Goal: Task Accomplishment & Management: Manage account settings

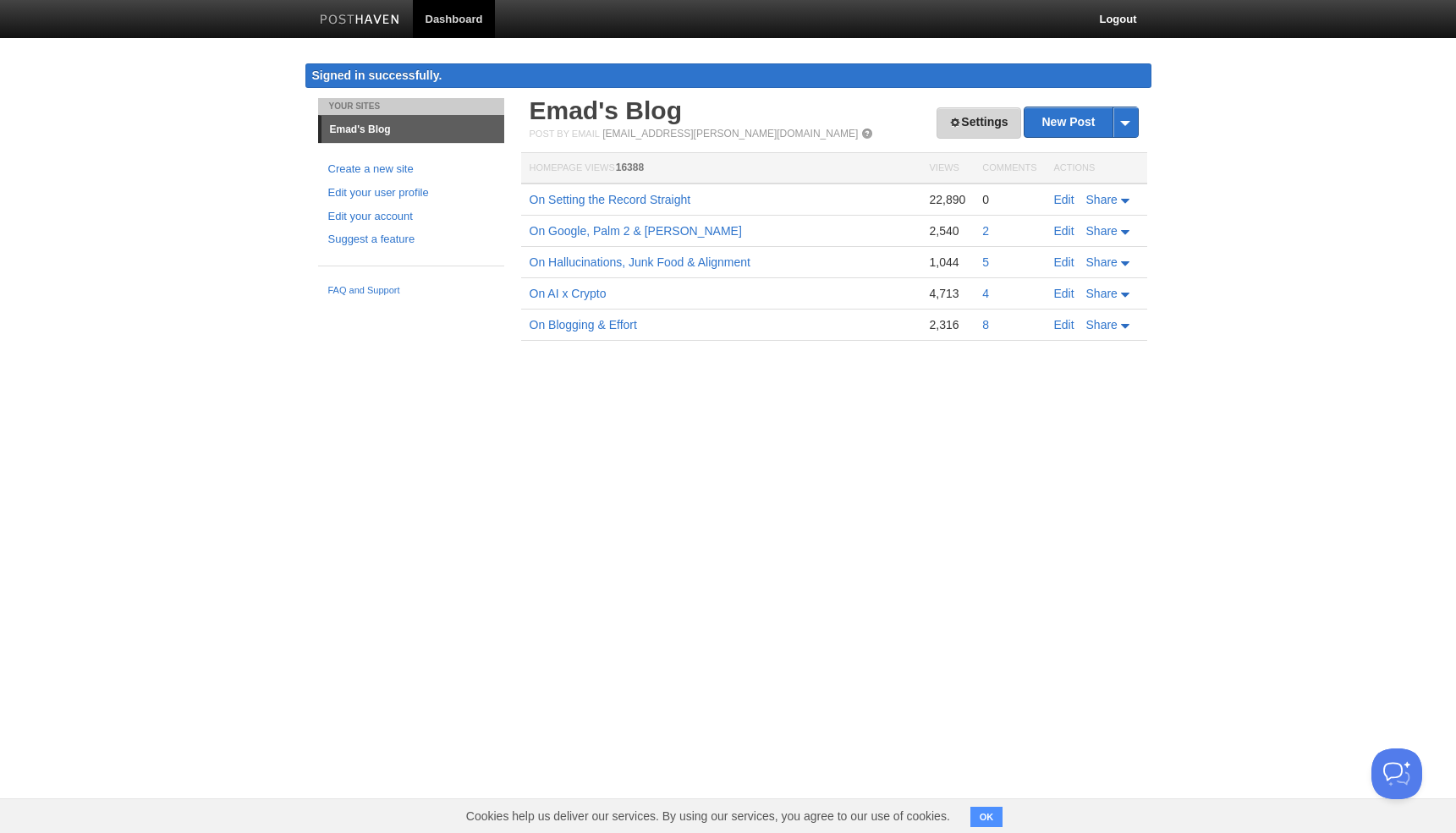
click at [948, 135] on link "Settings" at bounding box center [979, 123] width 84 height 31
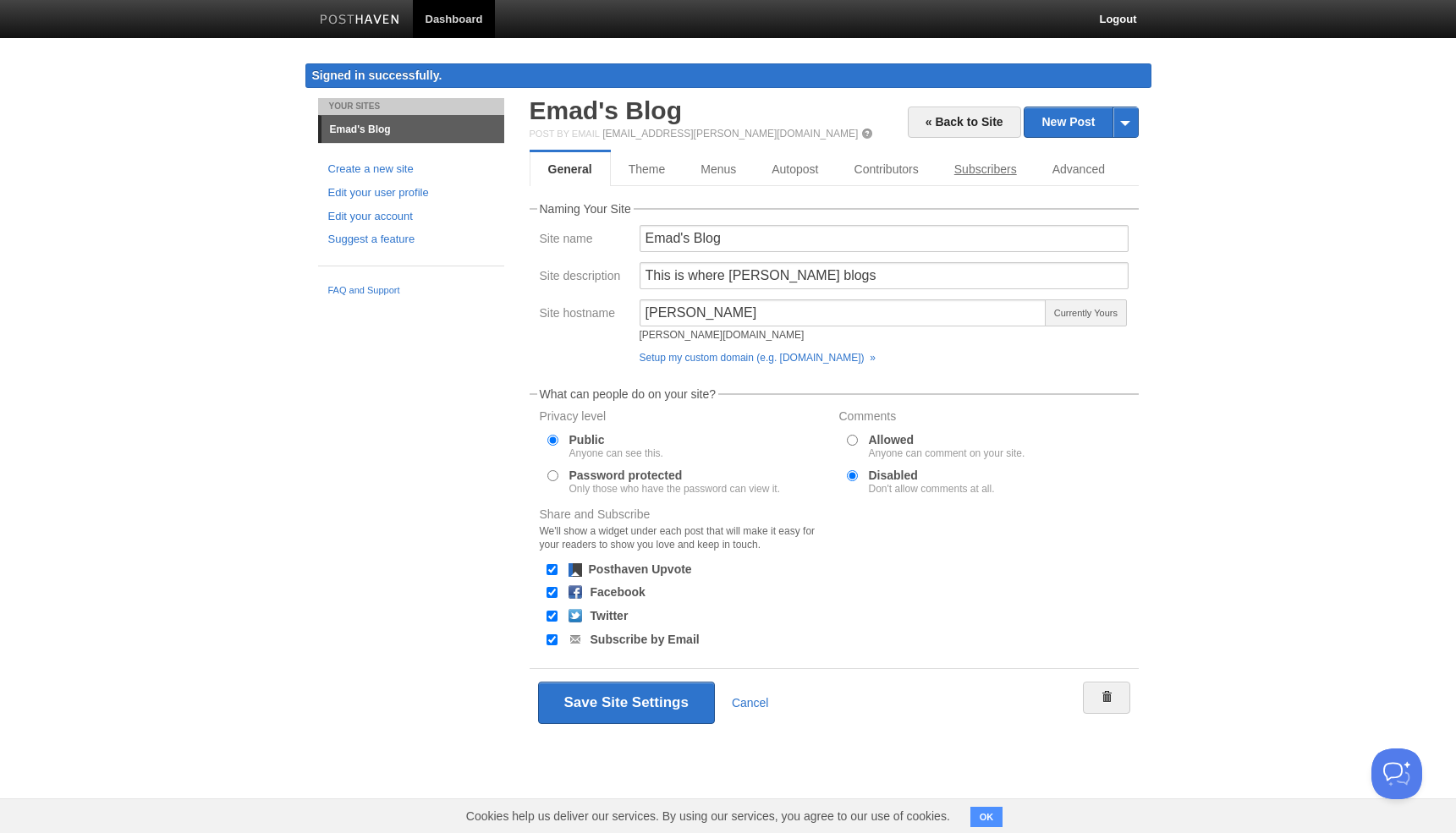
click at [979, 170] on link "Subscribers" at bounding box center [986, 168] width 98 height 33
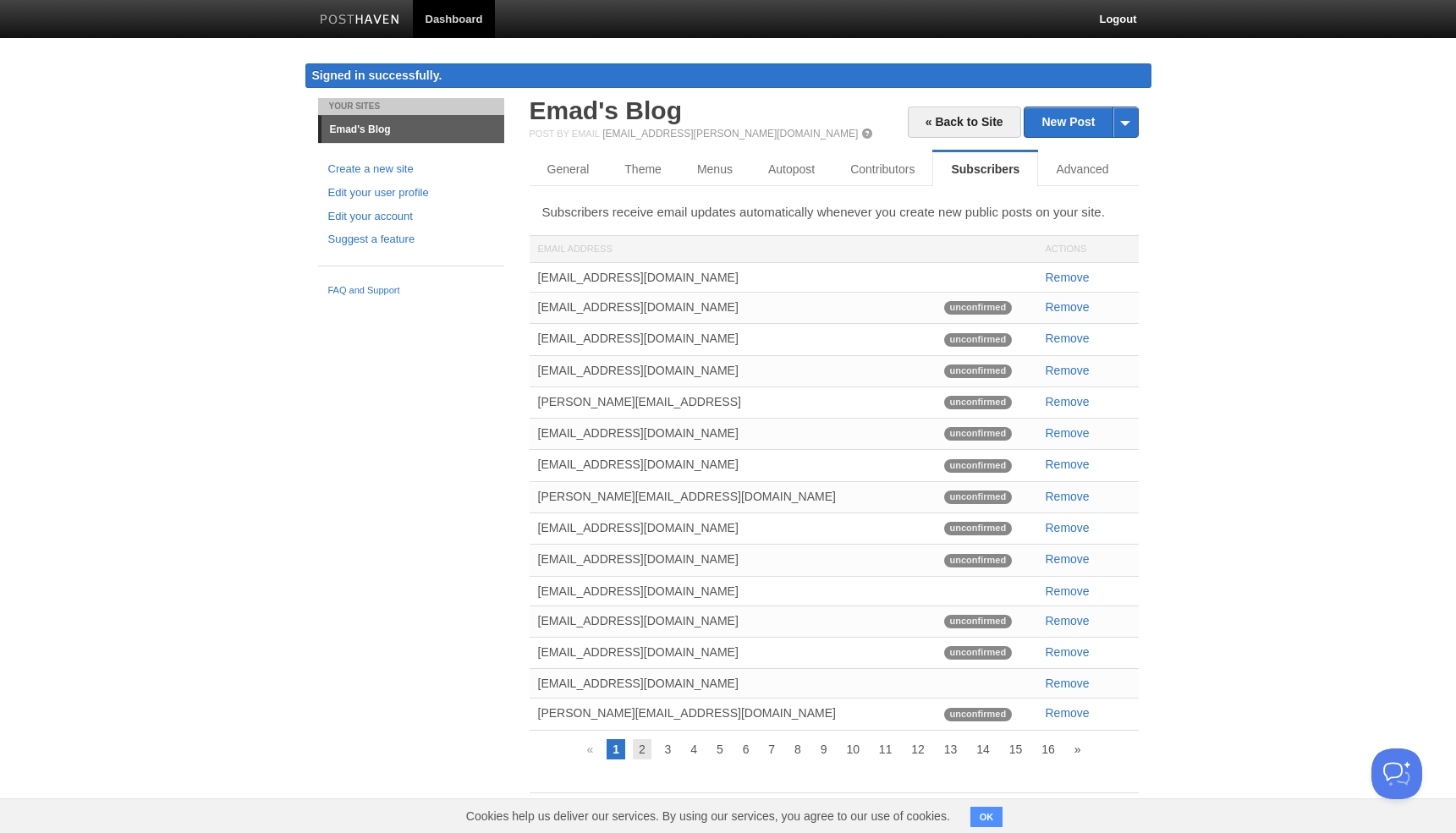
click at [643, 750] on link "2" at bounding box center [642, 750] width 19 height 21
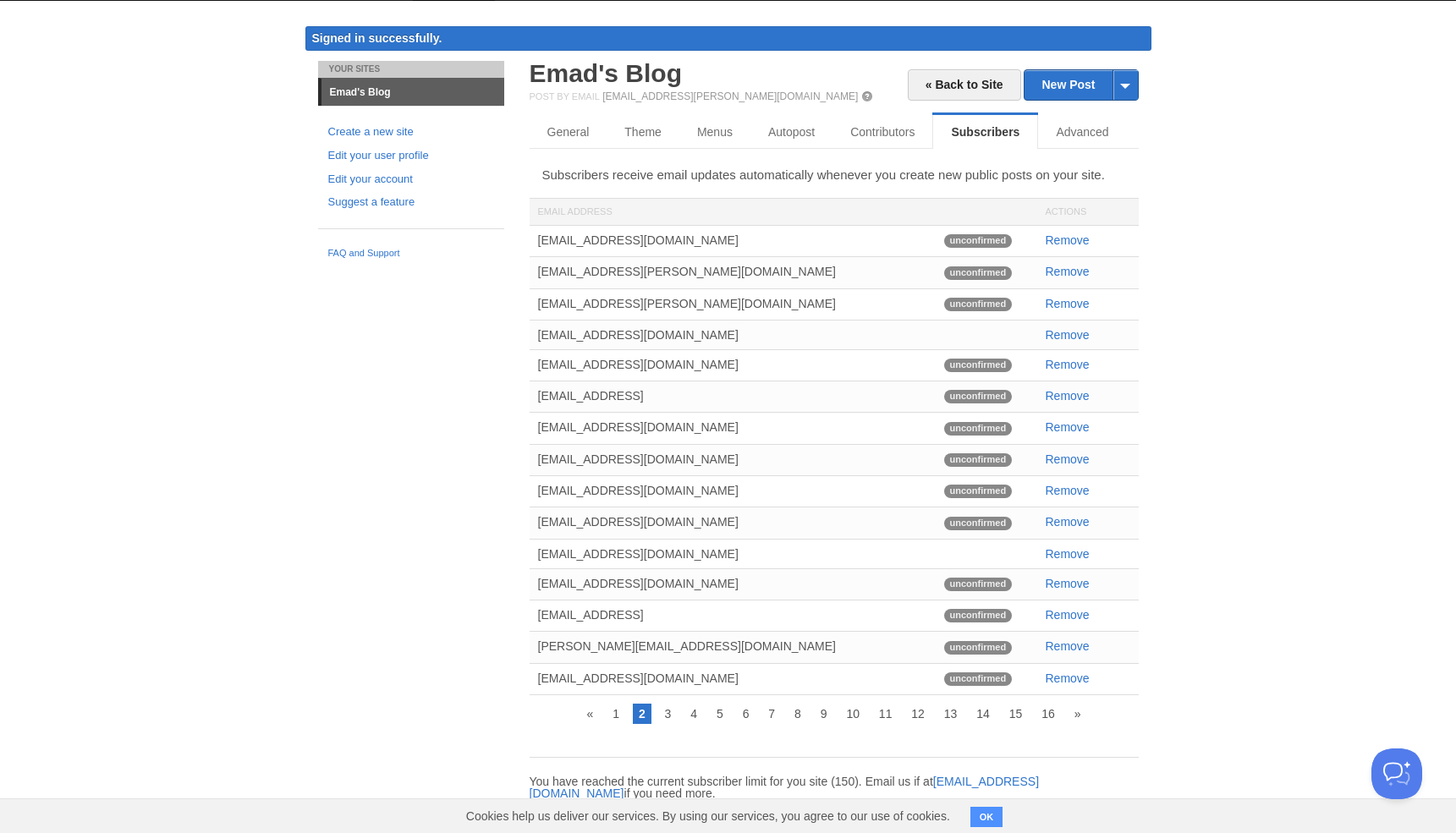
scroll to position [38, 0]
click at [983, 812] on button "OK" at bounding box center [986, 818] width 33 height 21
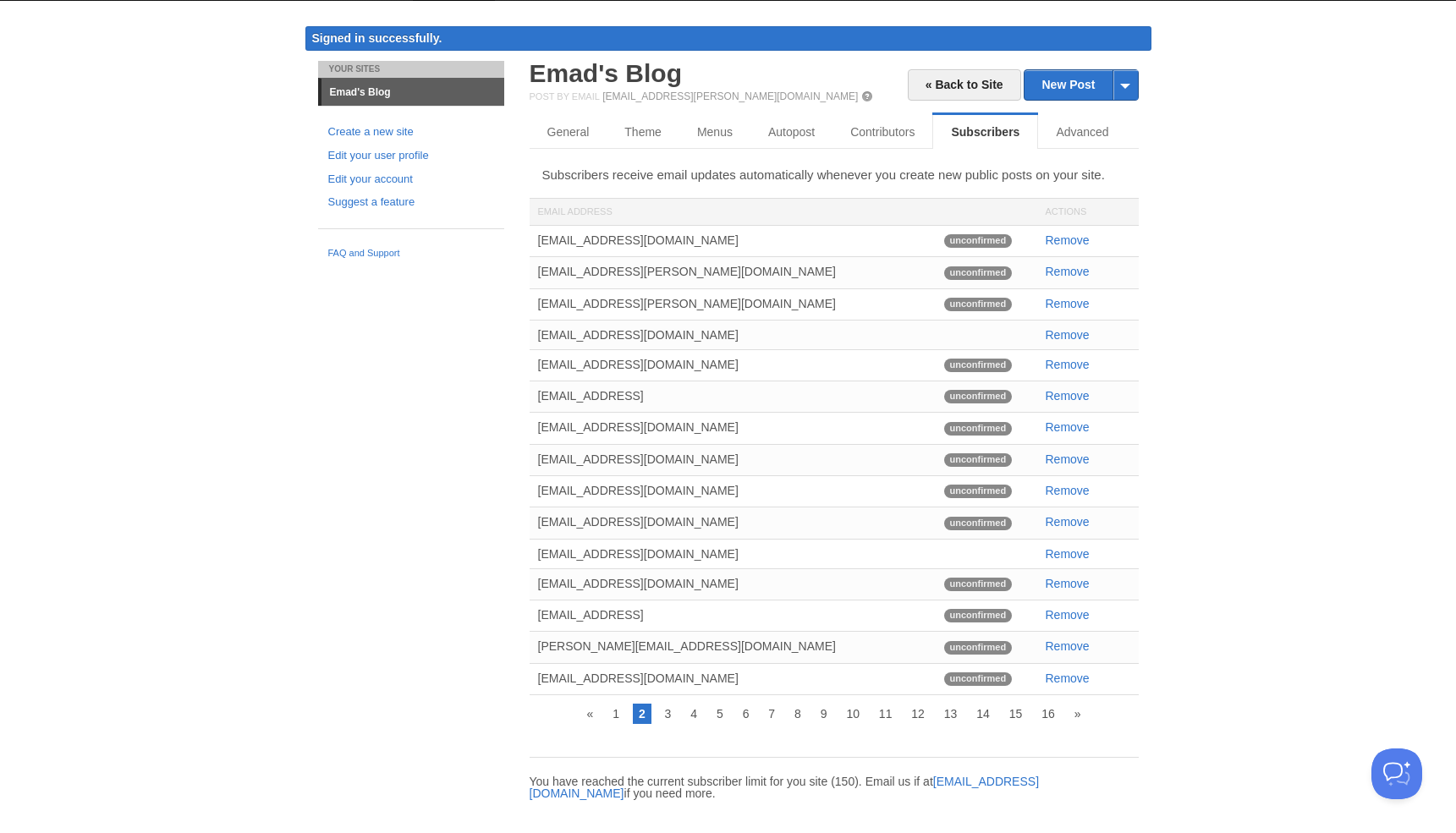
drag, startPoint x: 662, startPoint y: 550, endPoint x: 561, endPoint y: 550, distance: 101.0
click at [561, 550] on div "[EMAIL_ADDRESS][DOMAIN_NAME]" at bounding box center [732, 554] width 406 height 28
copy div "[DOMAIN_NAME]"
click at [669, 714] on link "3" at bounding box center [668, 714] width 19 height 21
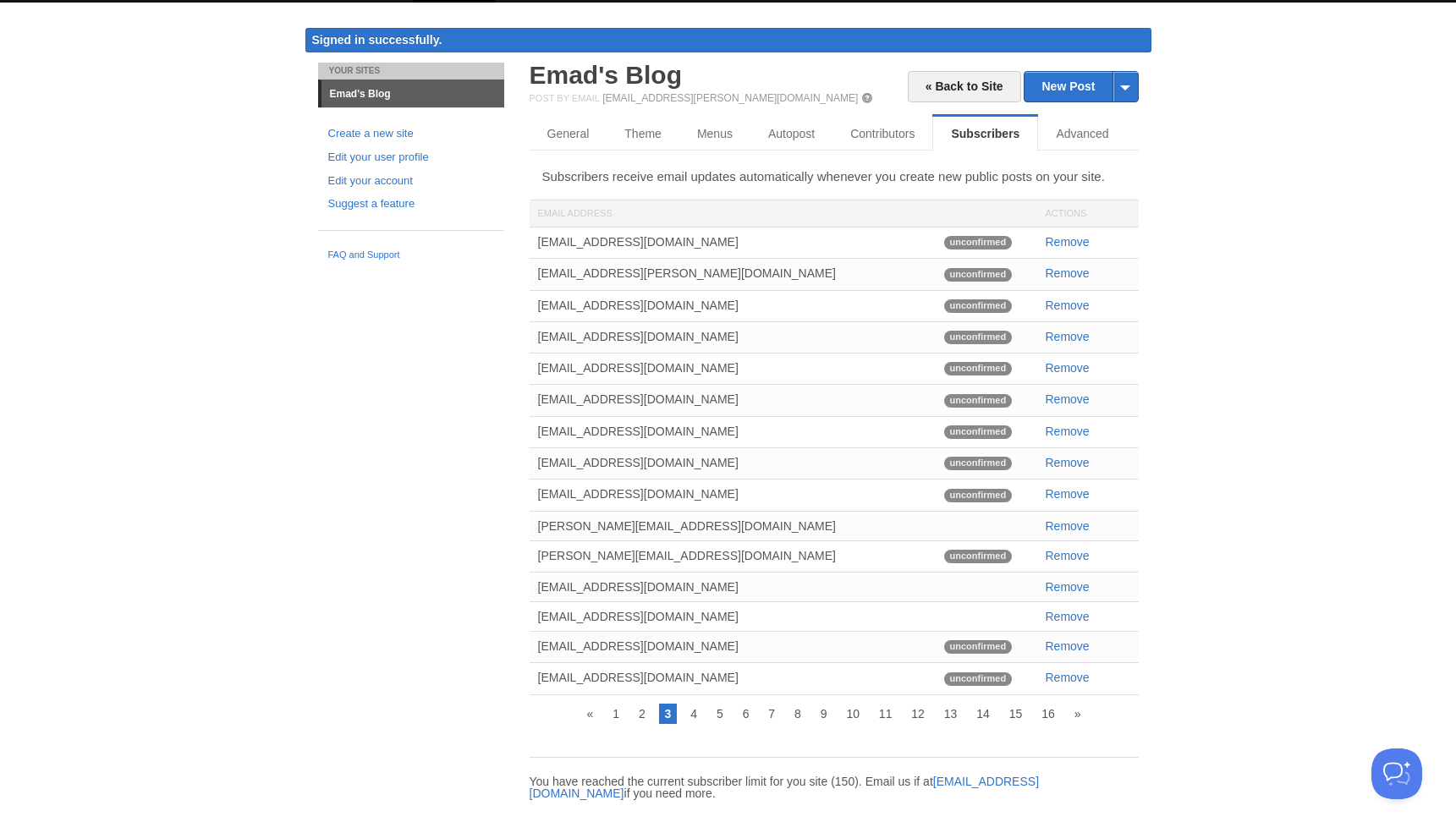
scroll to position [36, 0]
click at [695, 714] on link "4" at bounding box center [694, 714] width 19 height 21
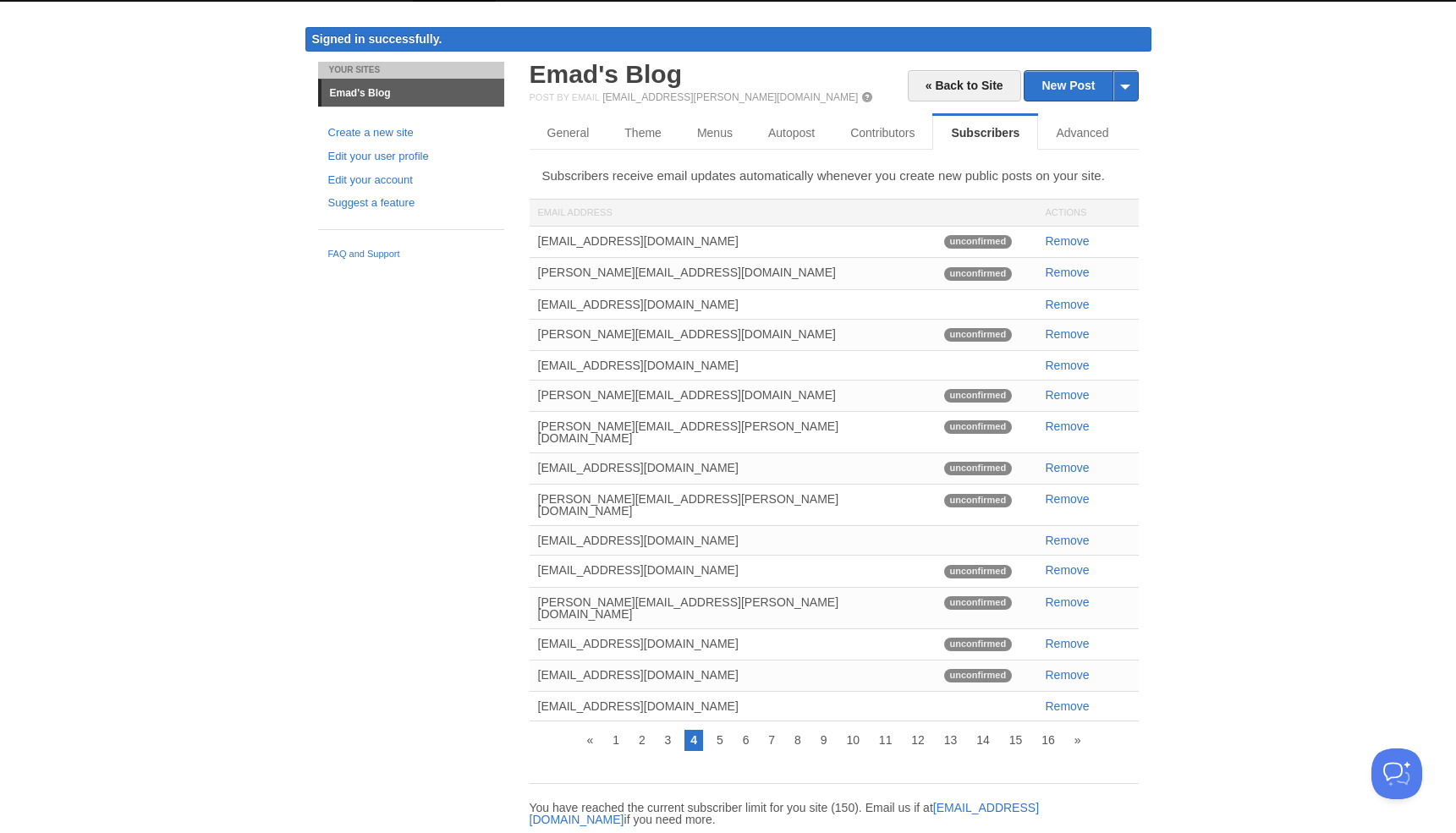
scroll to position [33, 0]
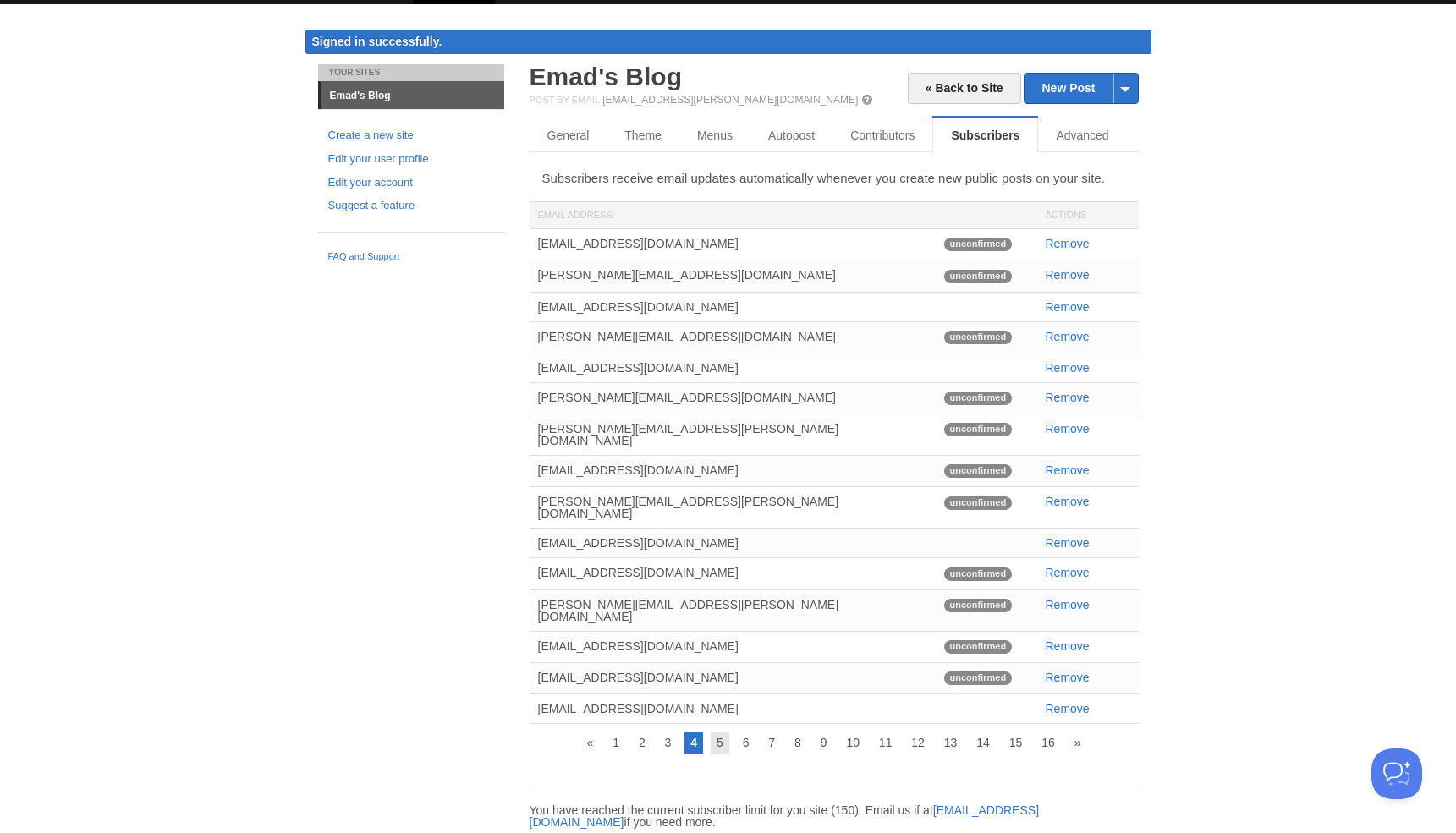
click at [718, 733] on link "5" at bounding box center [720, 743] width 19 height 21
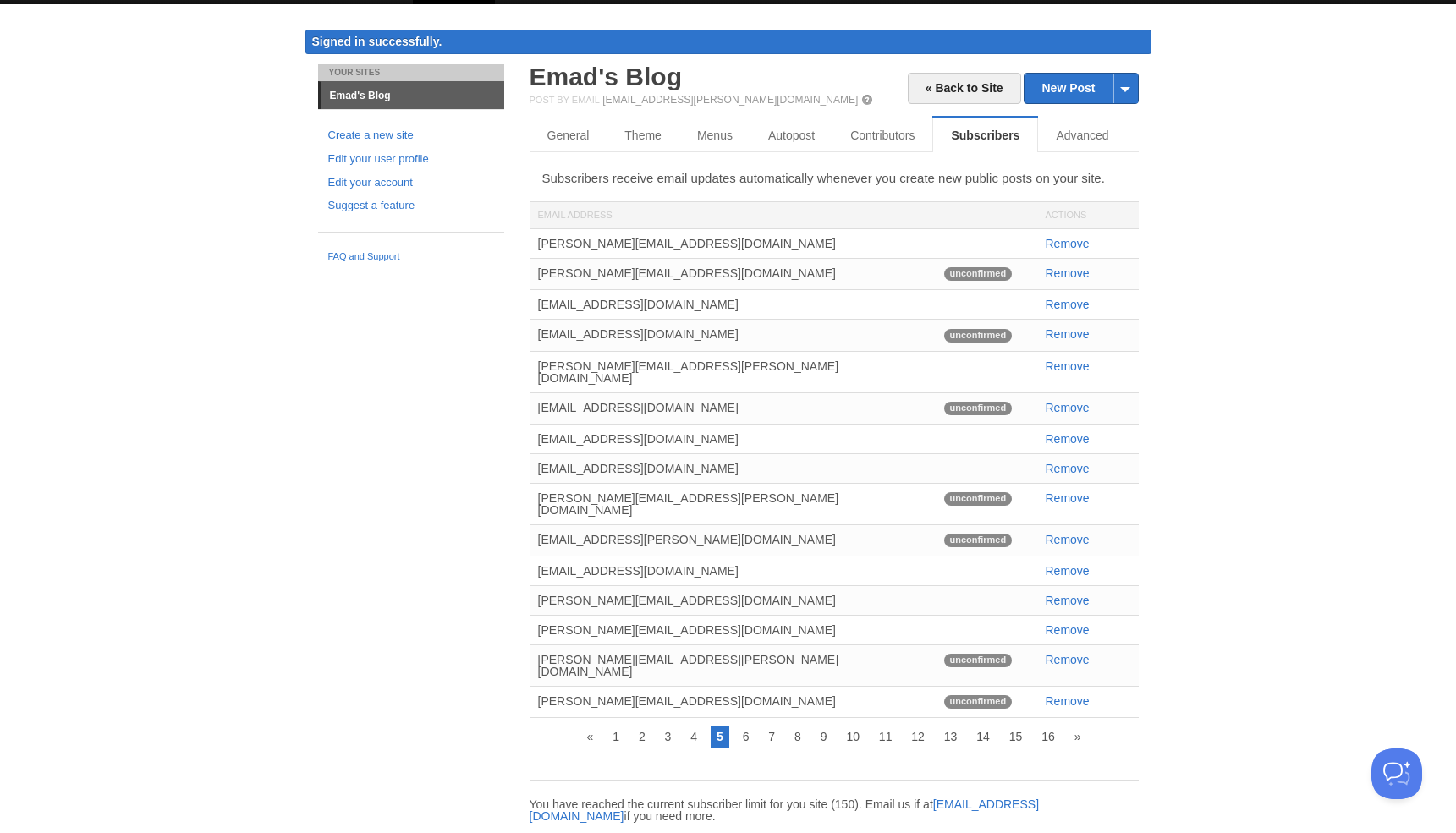
scroll to position [27, 0]
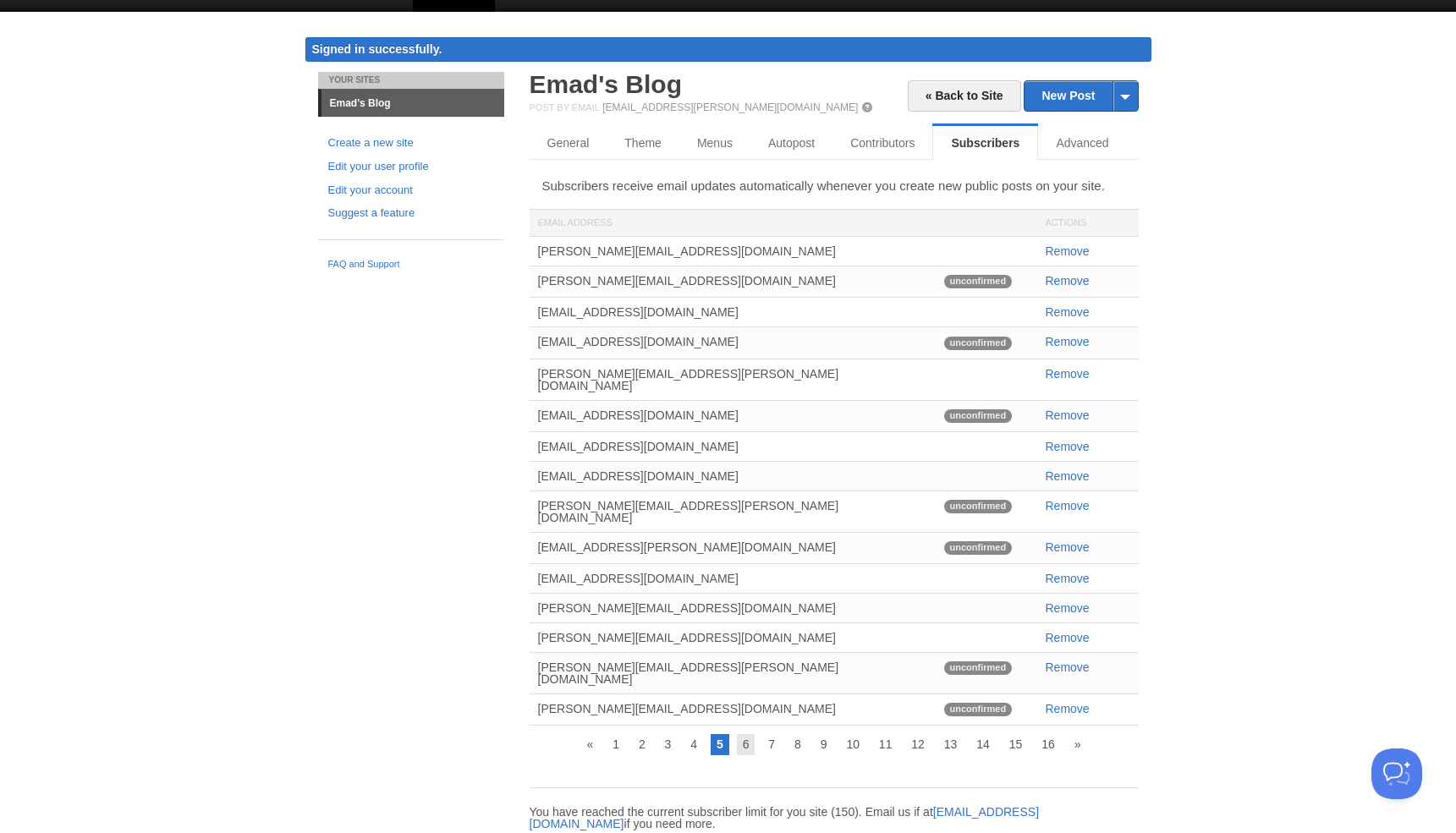
click at [737, 734] on link "6" at bounding box center [746, 745] width 19 height 21
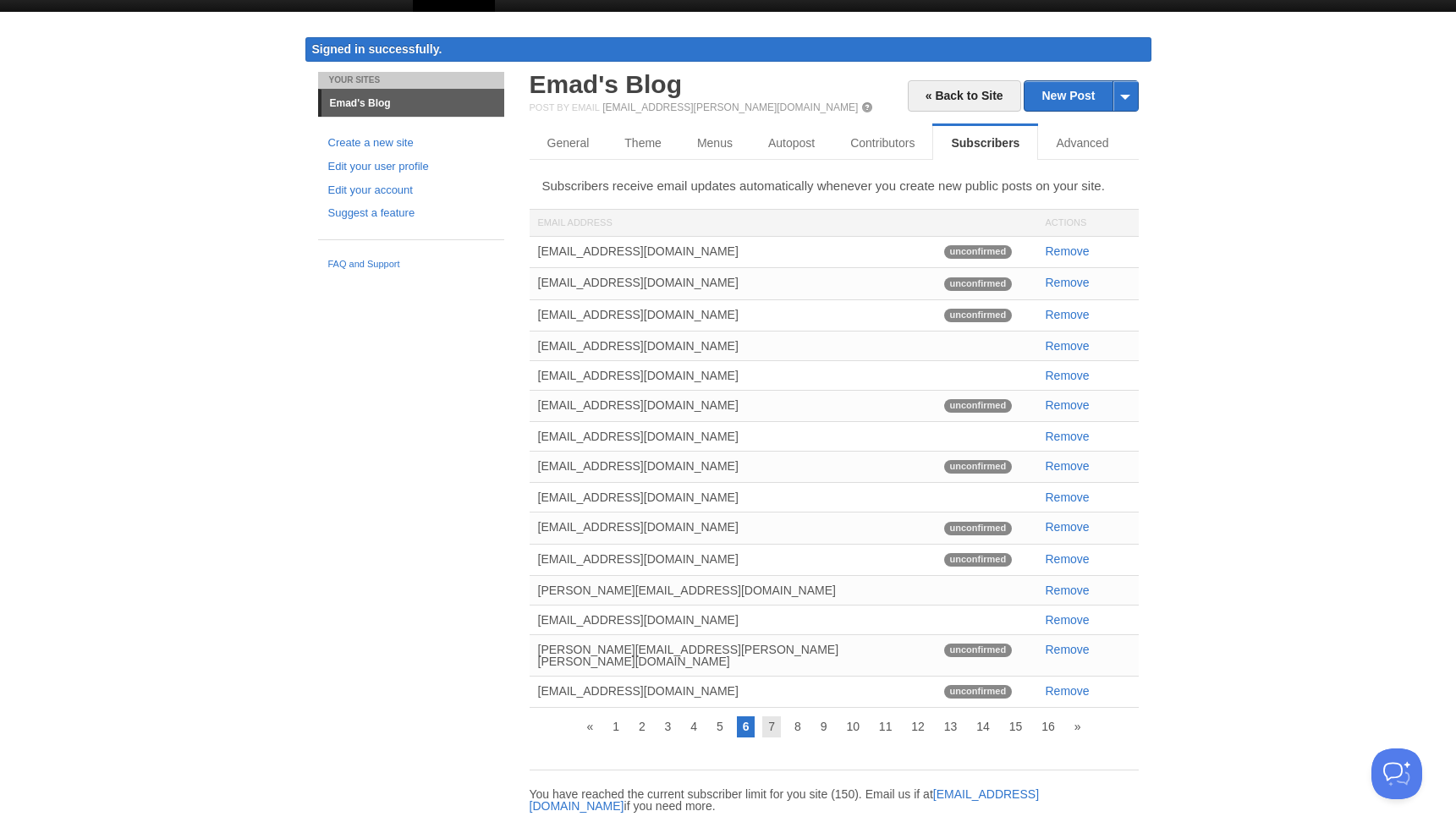
click at [772, 719] on link "7" at bounding box center [772, 727] width 19 height 21
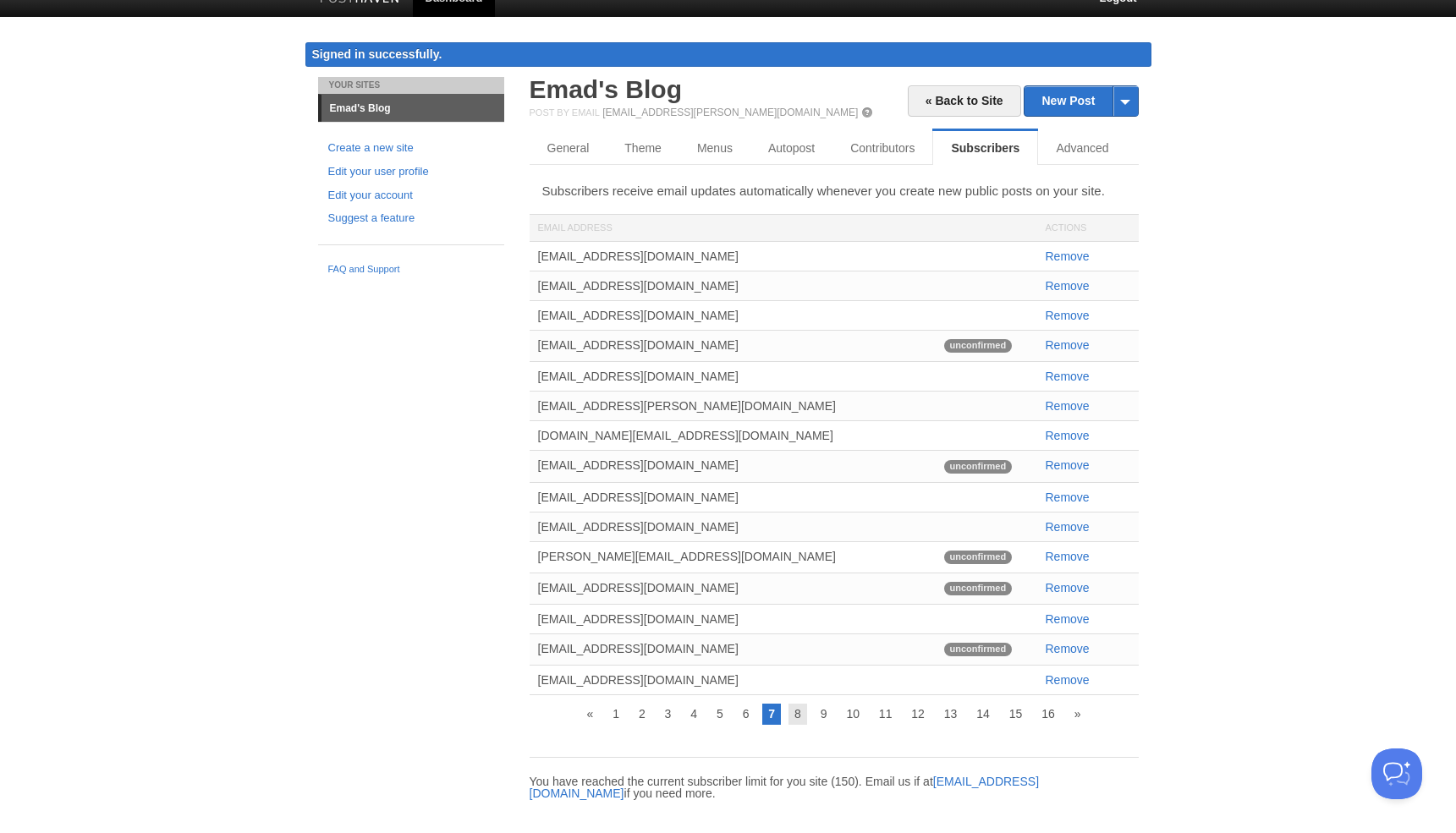
click at [795, 716] on link "8" at bounding box center [798, 714] width 19 height 21
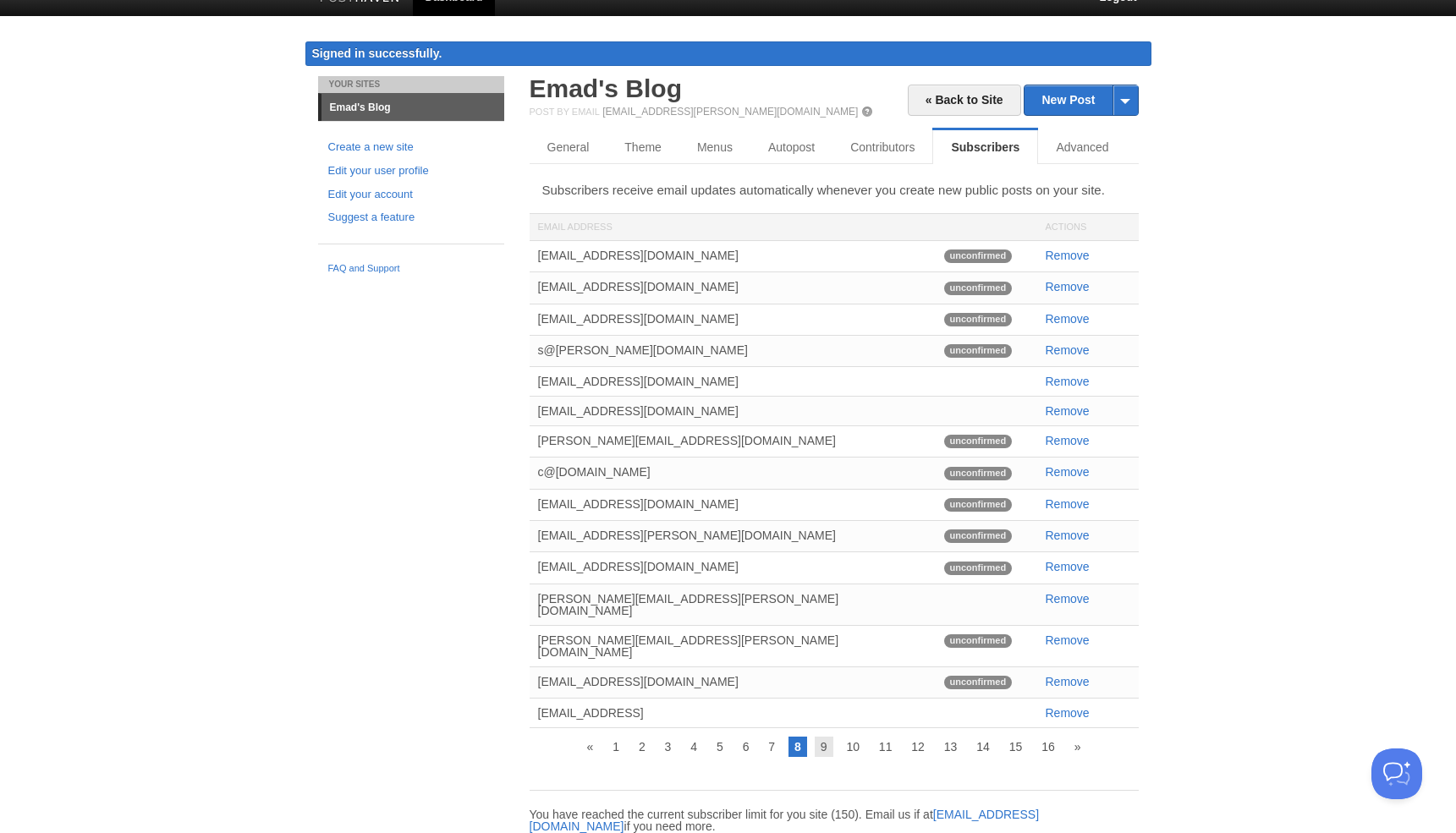
click at [816, 737] on link "9" at bounding box center [824, 747] width 19 height 21
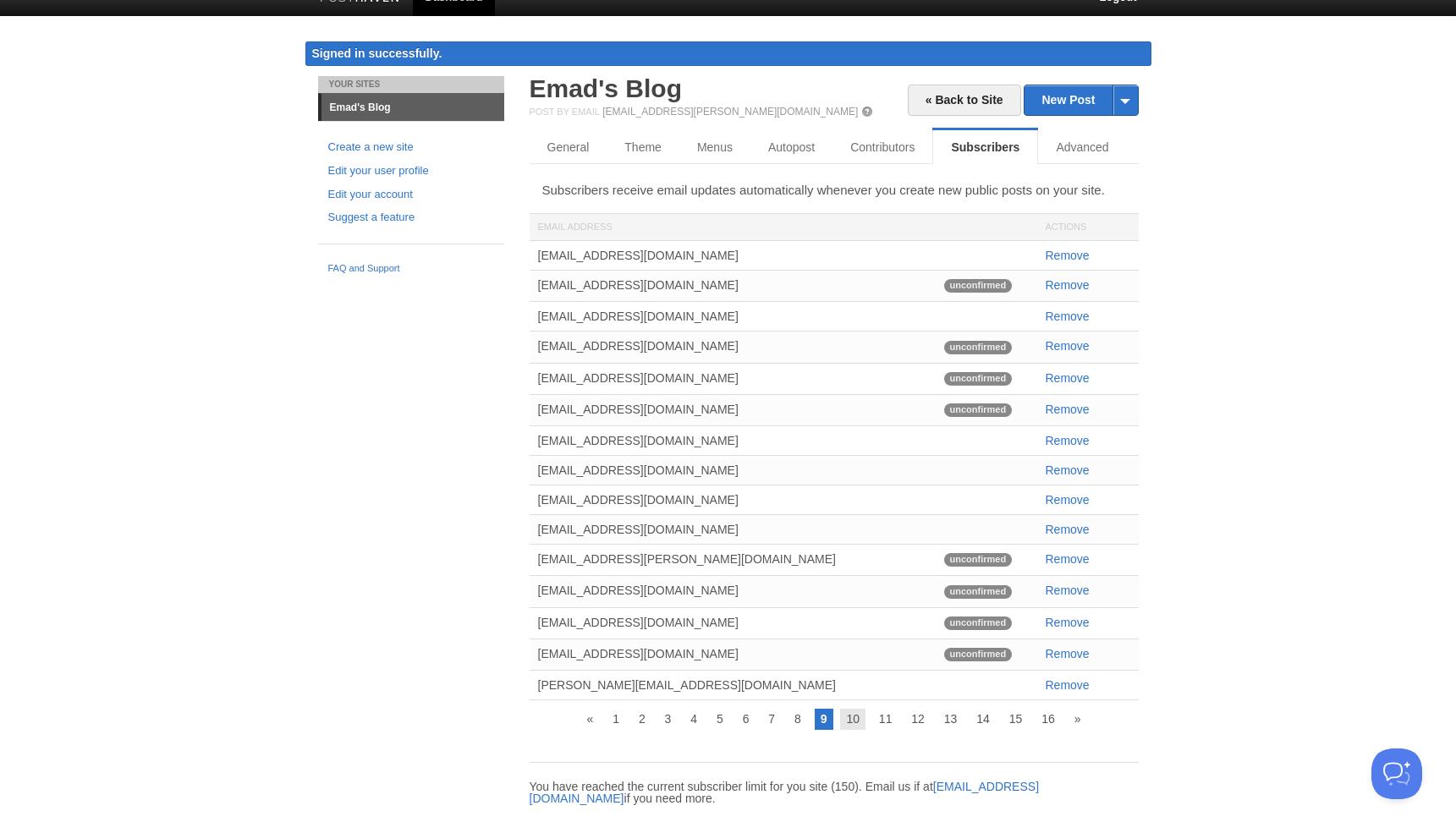
click at [846, 727] on link "10" at bounding box center [852, 720] width 26 height 21
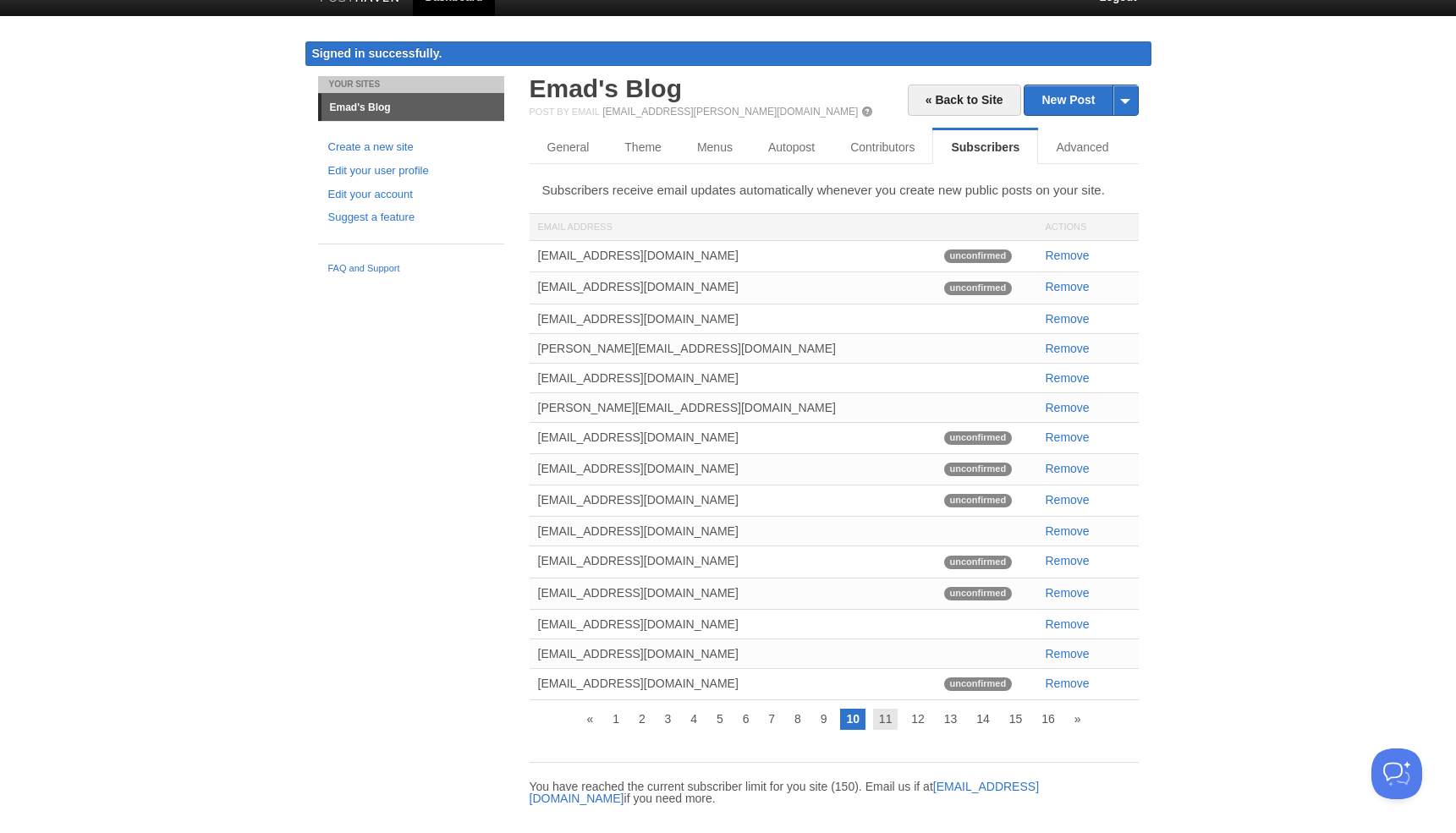
click at [878, 723] on link "11" at bounding box center [886, 720] width 26 height 21
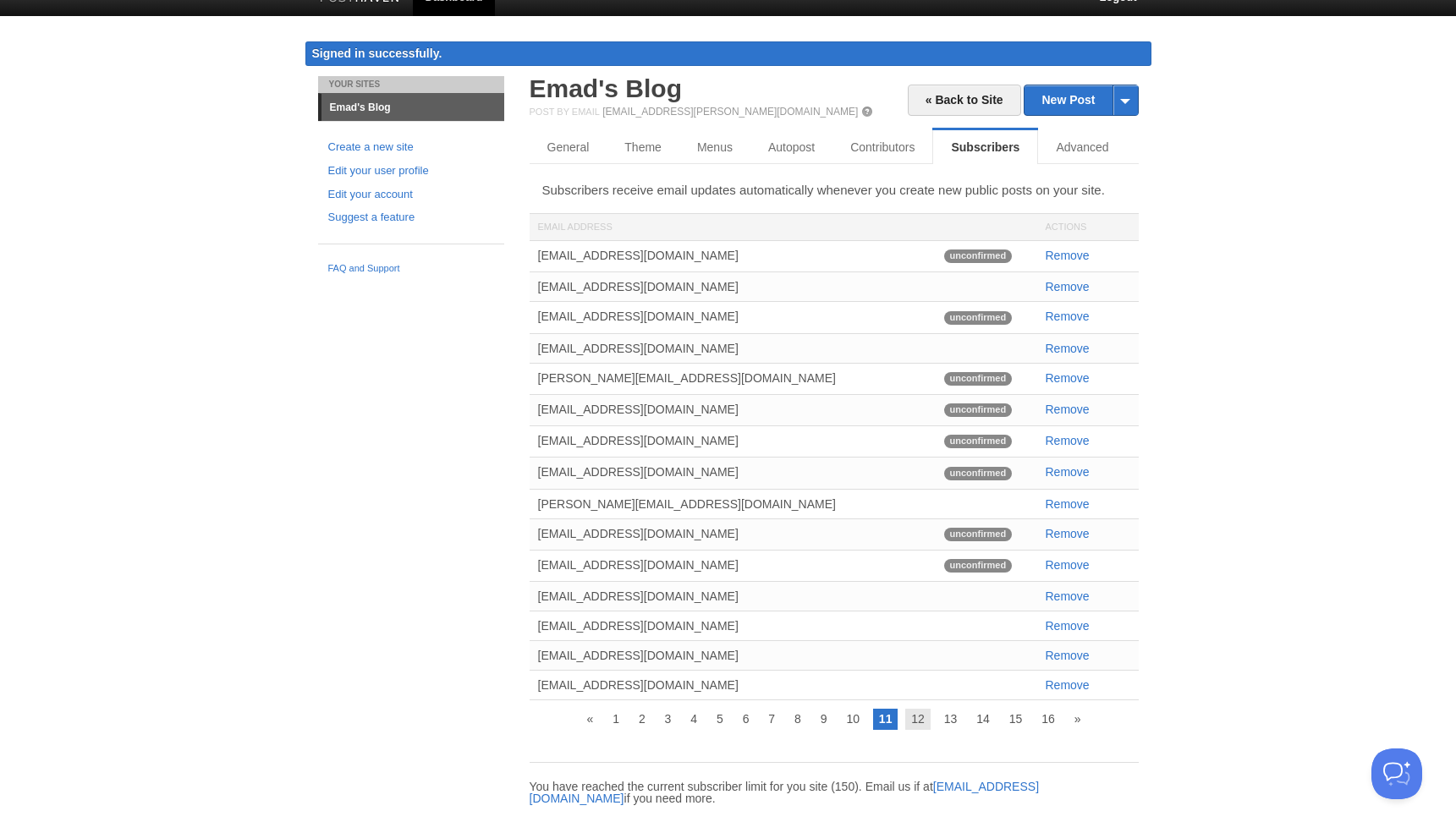
click at [922, 727] on link "12" at bounding box center [918, 720] width 26 height 21
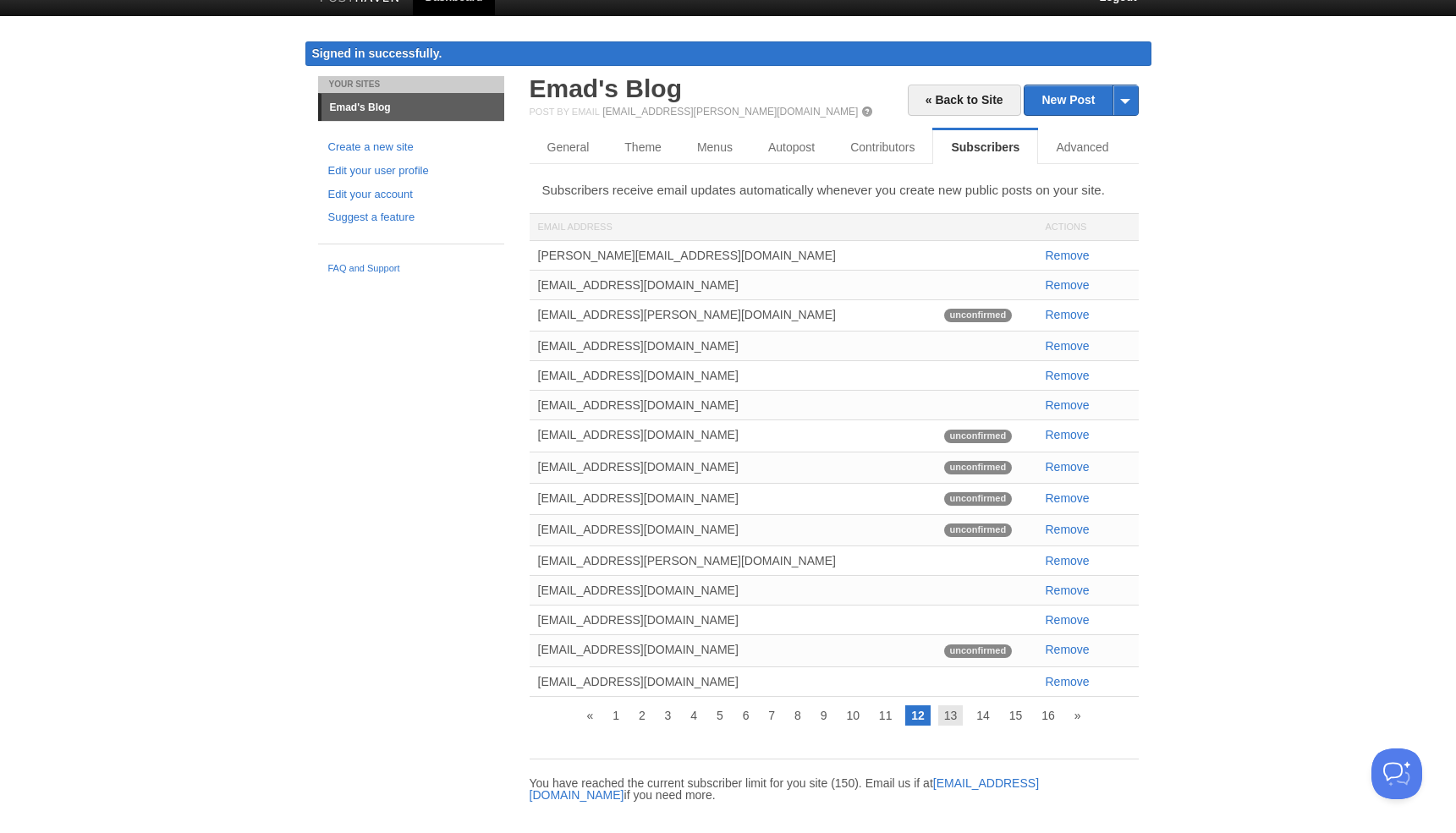
click at [949, 721] on link "13" at bounding box center [951, 716] width 26 height 21
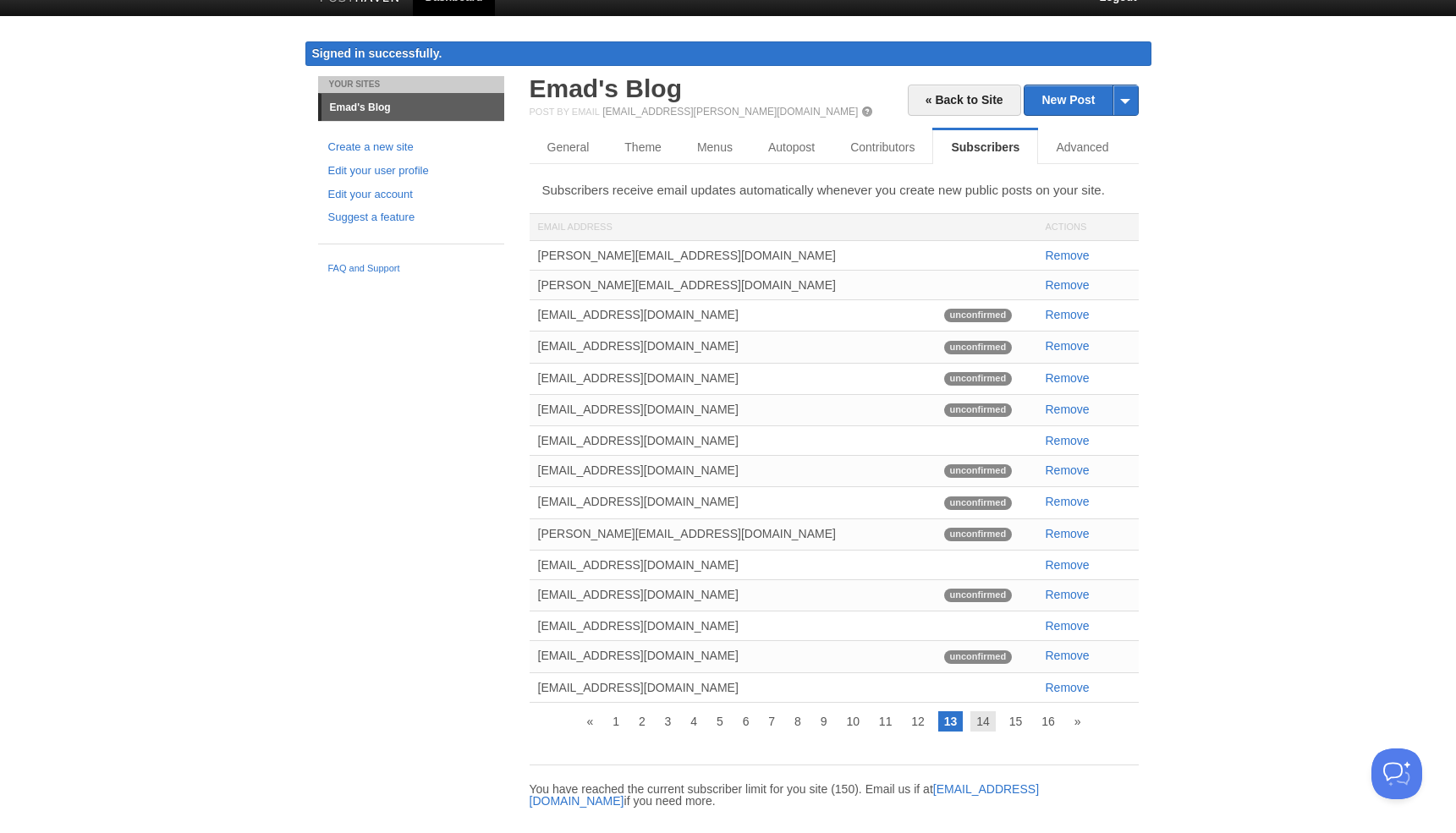
click at [993, 721] on link "14" at bounding box center [983, 722] width 26 height 21
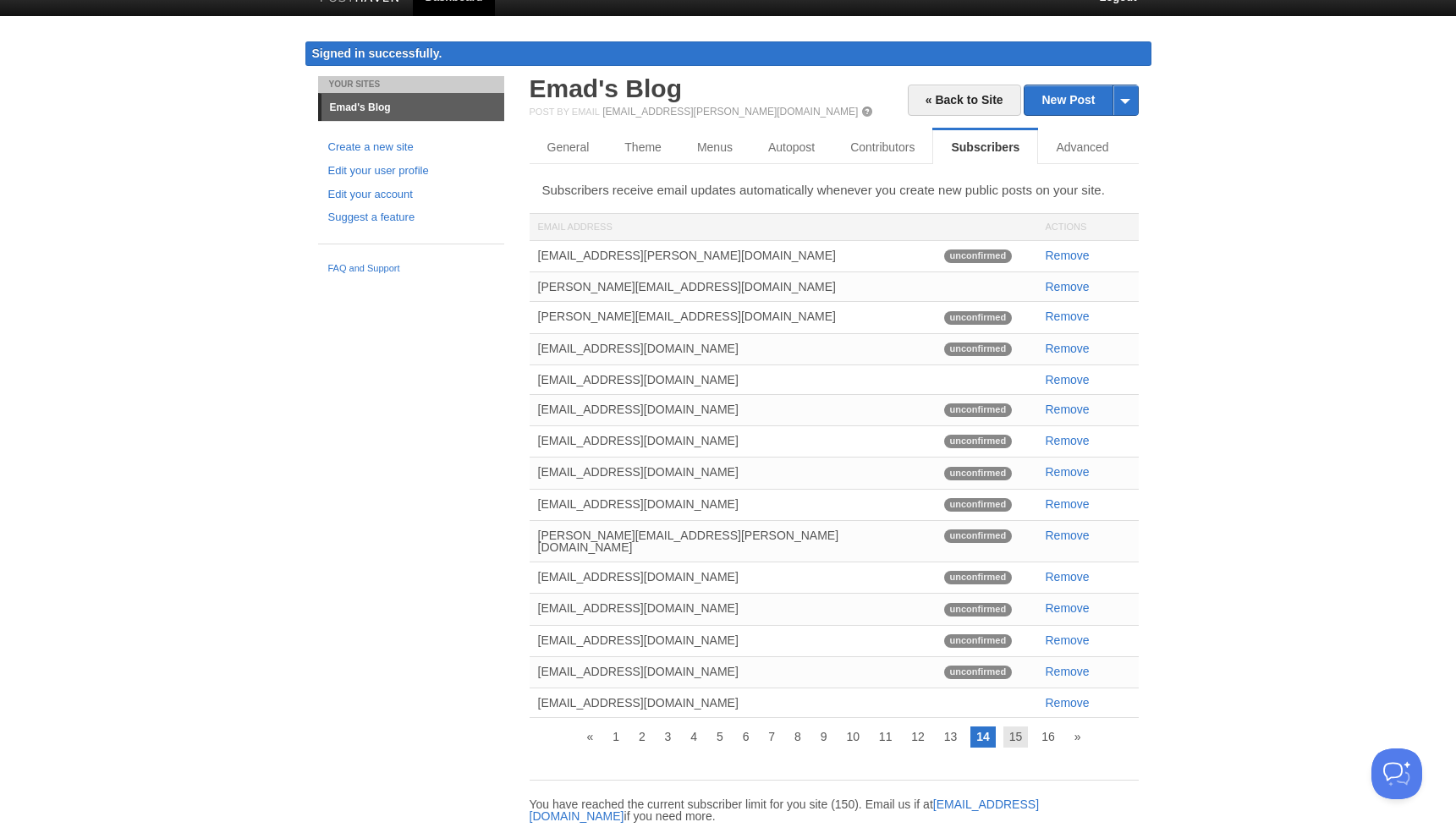
click at [1021, 727] on link "15" at bounding box center [1016, 737] width 26 height 21
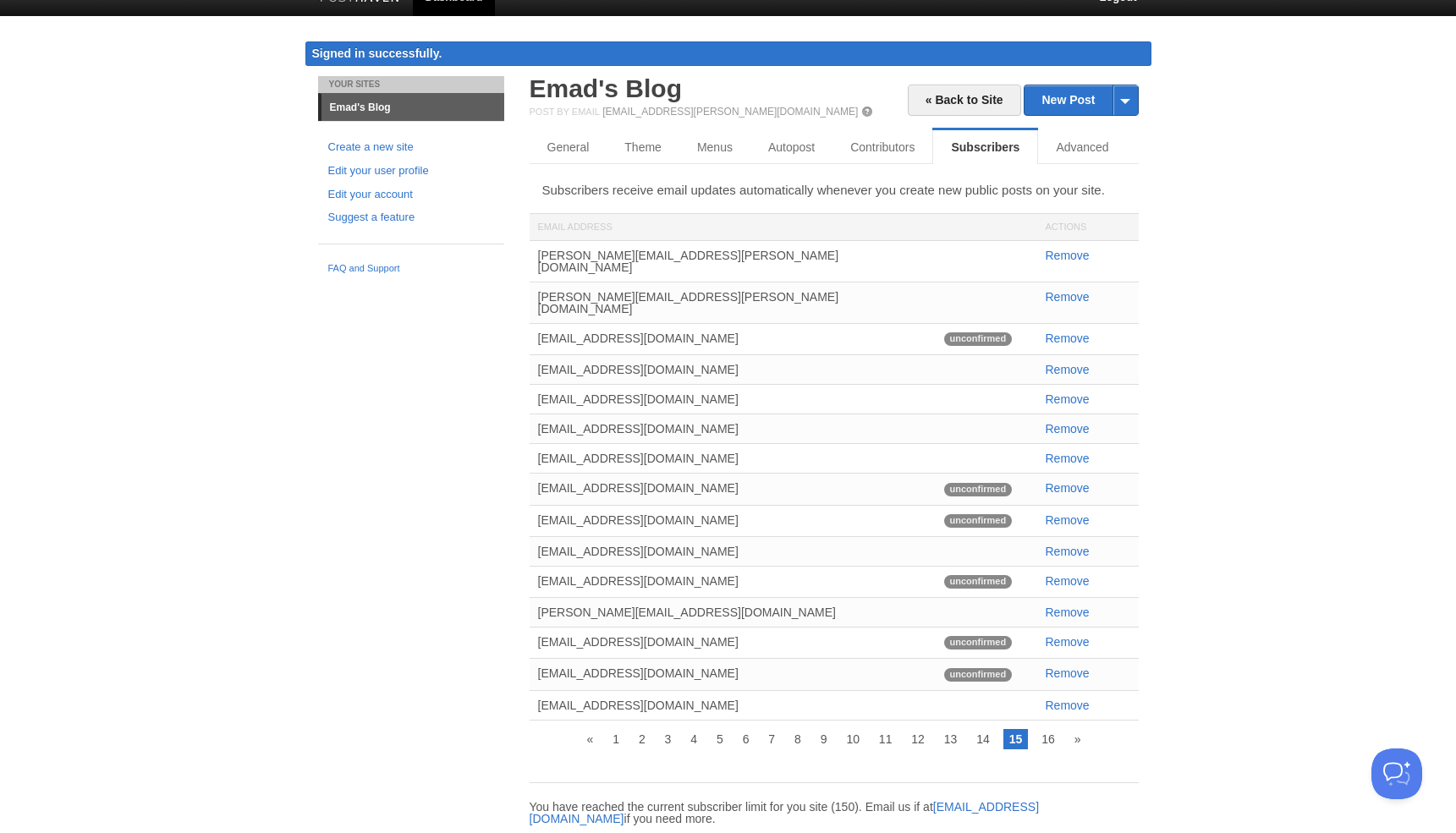
click at [1021, 729] on link "15" at bounding box center [1016, 739] width 26 height 21
click at [1051, 729] on link "16" at bounding box center [1048, 739] width 26 height 21
